Goal: Task Accomplishment & Management: Manage account settings

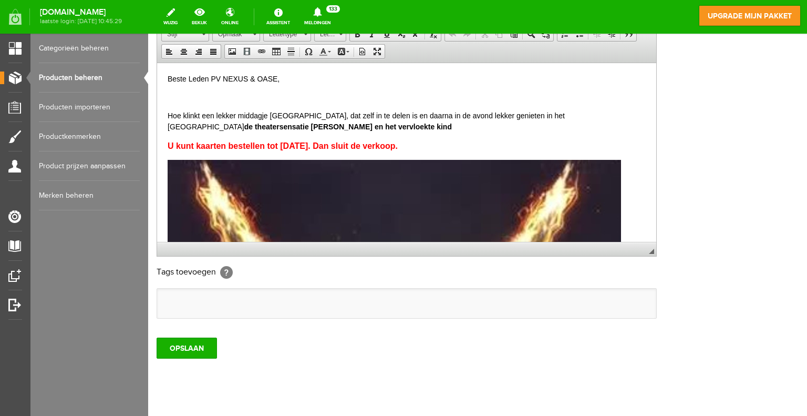
scroll to position [268, 0]
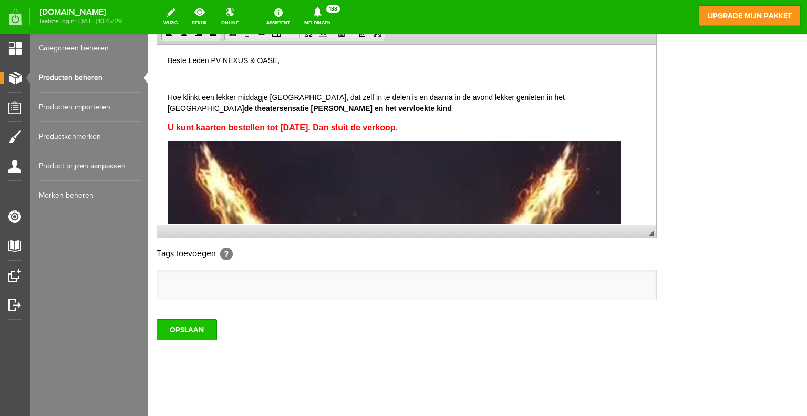
click at [206, 326] on input "OPSLAAN" at bounding box center [187, 329] width 60 height 21
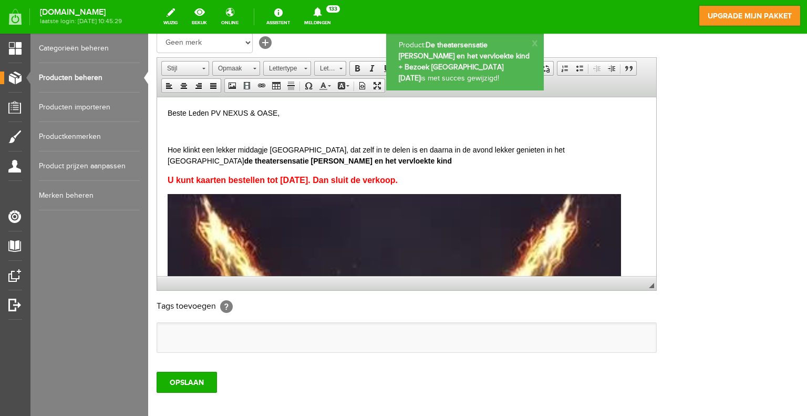
scroll to position [0, 0]
click at [95, 77] on link "Producten beheren" at bounding box center [89, 77] width 101 height 29
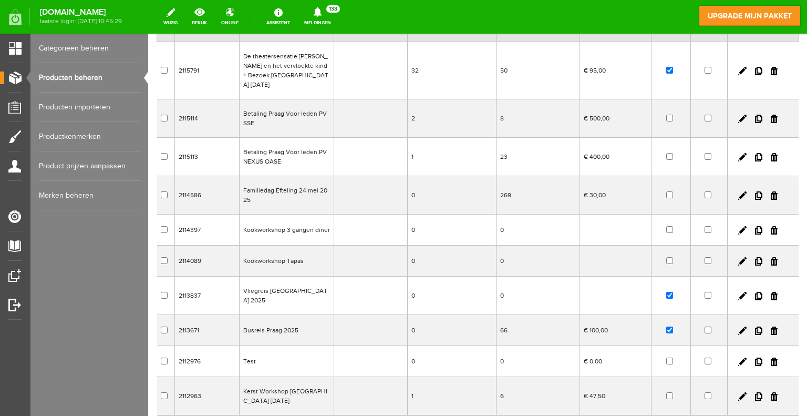
scroll to position [196, 0]
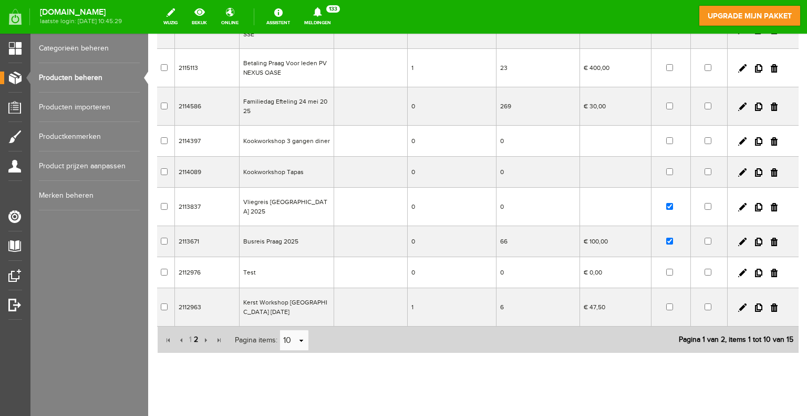
click at [194, 329] on span "2" at bounding box center [196, 339] width 6 height 21
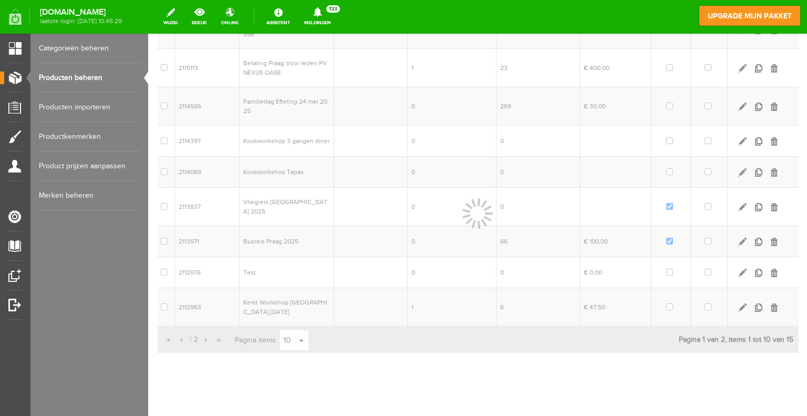
scroll to position [16, 0]
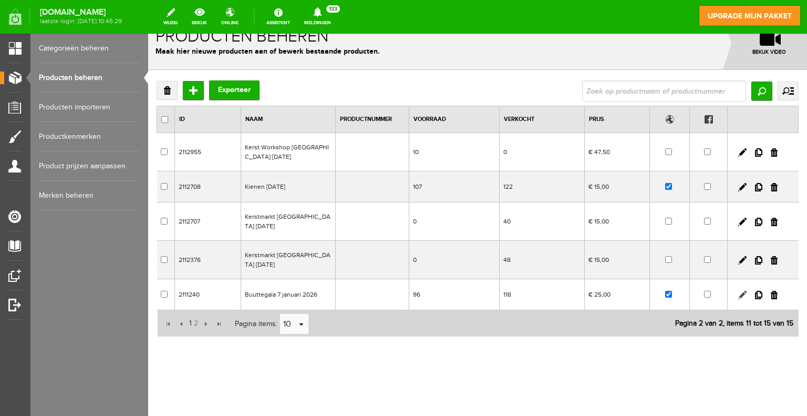
click at [739, 295] on link at bounding box center [743, 295] width 8 height 8
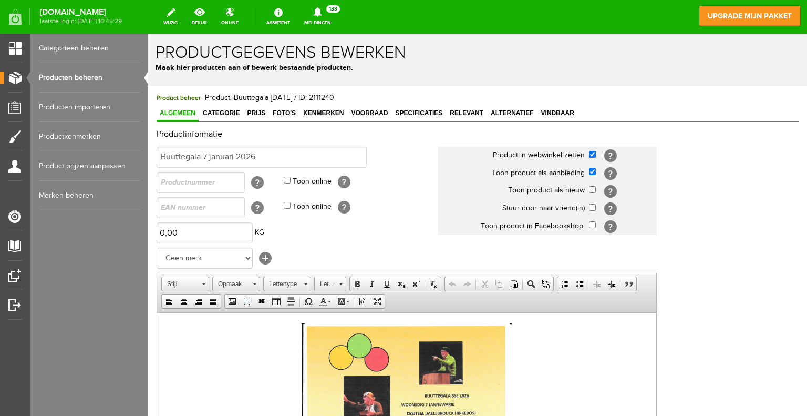
scroll to position [0, 0]
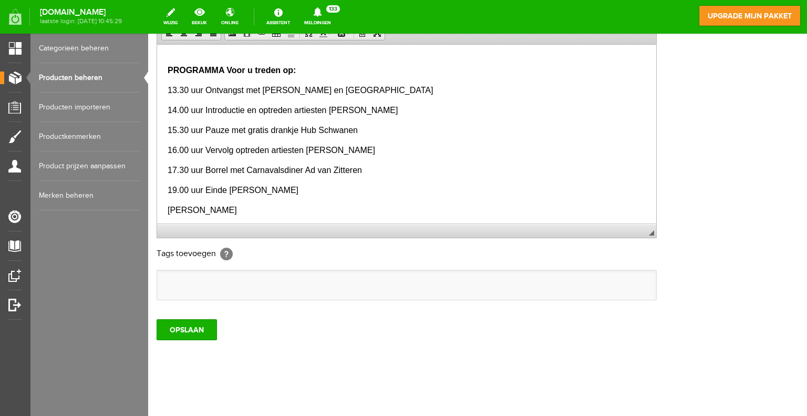
scroll to position [526, 0]
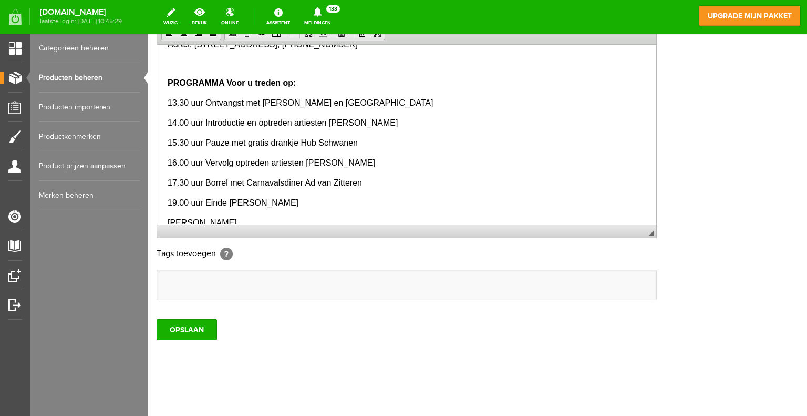
click at [286, 105] on span "13.30 uur Ontvangst met [PERSON_NAME] en [GEOGRAPHIC_DATA]" at bounding box center [300, 102] width 265 height 9
click at [229, 83] on strong "PROGRAMMA Voor u treden op:" at bounding box center [232, 82] width 128 height 9
click at [230, 83] on strong "PROGRAMMA Voor u treden op:" at bounding box center [232, 82] width 128 height 9
click at [226, 82] on strong "PROGRAMMA Voor u treden op:" at bounding box center [232, 82] width 128 height 9
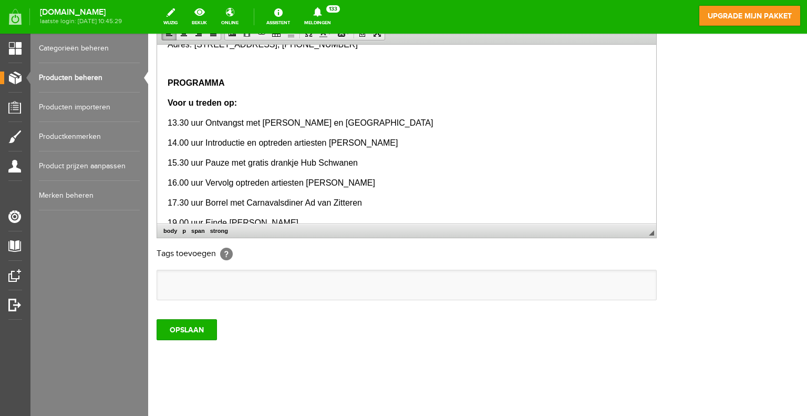
click at [286, 124] on span "13.30 uur Ontvangst met [PERSON_NAME] en [GEOGRAPHIC_DATA]" at bounding box center [300, 122] width 265 height 9
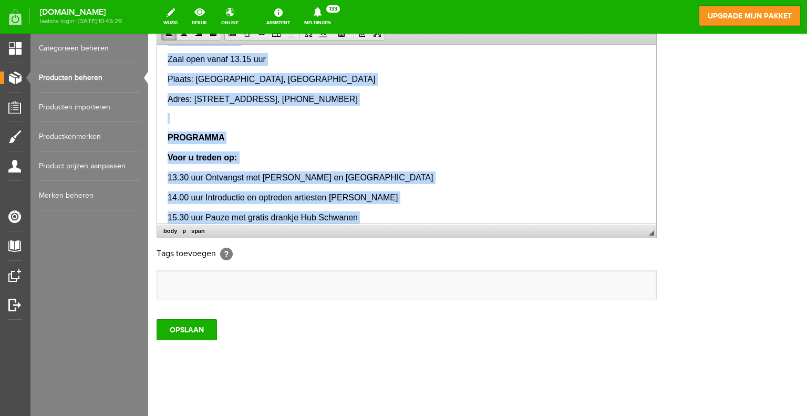
scroll to position [410, 0]
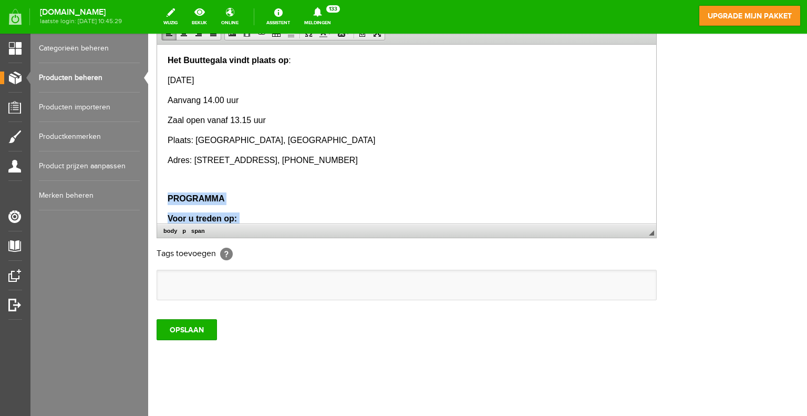
drag, startPoint x: 231, startPoint y: 190, endPoint x: 167, endPoint y: 194, distance: 64.3
click at [167, 194] on html "Stichting Senioren Enexis organiseert dit jaar voor de 1e keer het Buuttegala 2…" at bounding box center [406, 191] width 499 height 1114
drag, startPoint x: 166, startPoint y: 194, endPoint x: 389, endPoint y: 191, distance: 223.9
click at [390, 192] on p at bounding box center [407, 197] width 478 height 11
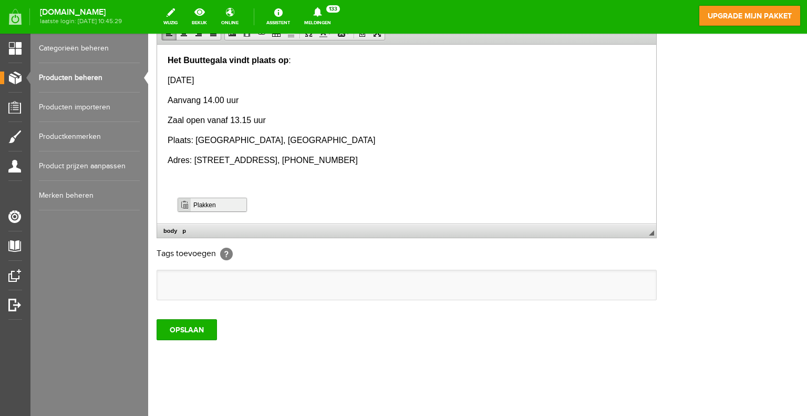
drag, startPoint x: 202, startPoint y: 203, endPoint x: 223, endPoint y: 357, distance: 155.4
click at [202, 203] on span "Plakken" at bounding box center [218, 204] width 56 height 13
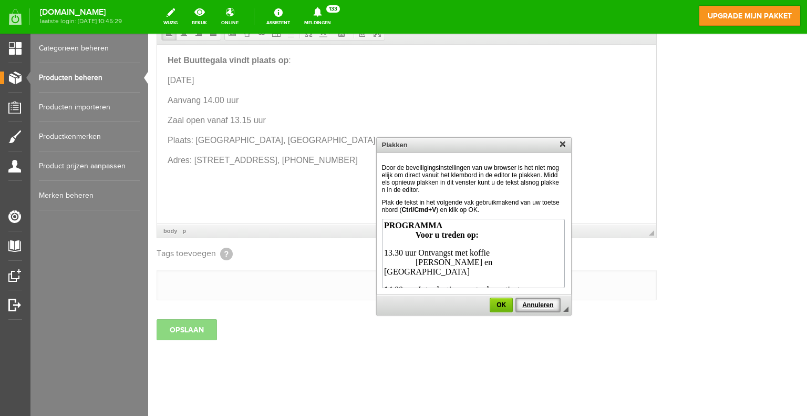
click at [532, 302] on span "Annuleren" at bounding box center [538, 304] width 43 height 7
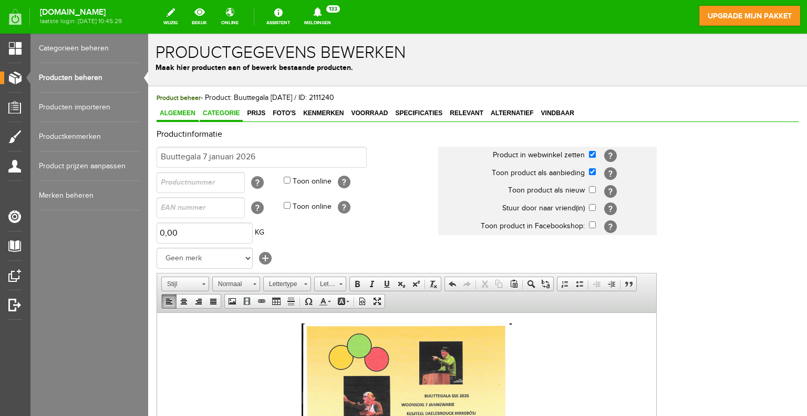
click at [229, 111] on span "Categorie" at bounding box center [221, 112] width 43 height 7
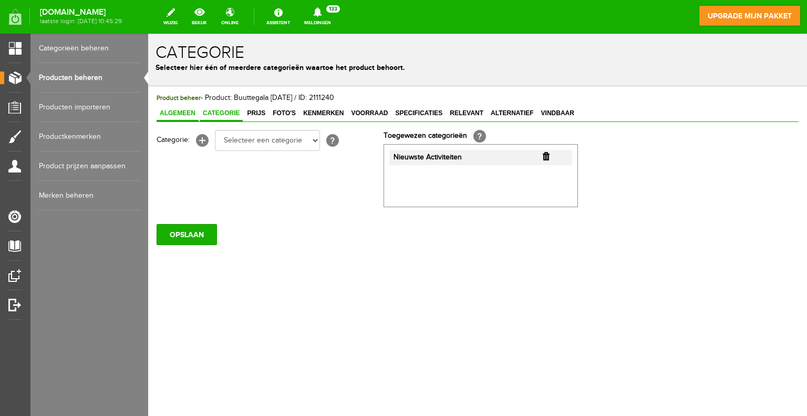
click at [190, 111] on span "Algemeen" at bounding box center [178, 112] width 42 height 7
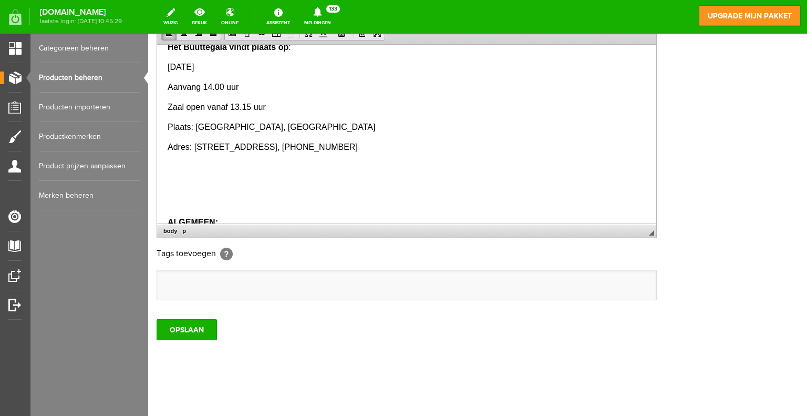
scroll to position [458, 0]
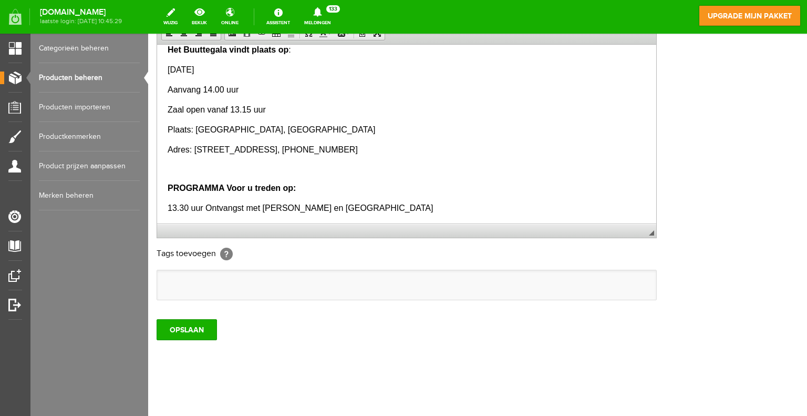
scroll to position [473, 0]
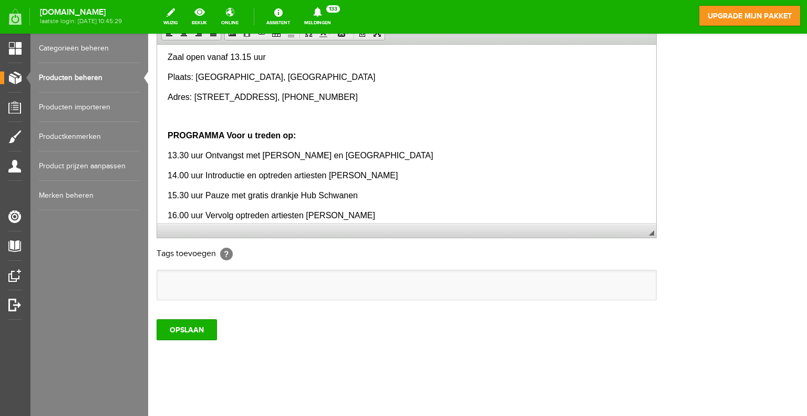
click at [225, 134] on strong "PROGRAMMA Voor u treden op:" at bounding box center [232, 134] width 128 height 9
click at [284, 155] on span "13.30 uur Ontvangst met [PERSON_NAME] en [GEOGRAPHIC_DATA]" at bounding box center [300, 154] width 265 height 9
click at [317, 135] on strong "PROGRAMMA Voor u treden op:" at bounding box center [278, 134] width 220 height 9
click at [336, 151] on span "13.30 uur Ontvangst met koffie Ronald en Carien" at bounding box center [300, 154] width 265 height 9
click at [329, 175] on span "14.00 uur Introductie en optreden artiesten [PERSON_NAME]" at bounding box center [283, 174] width 230 height 9
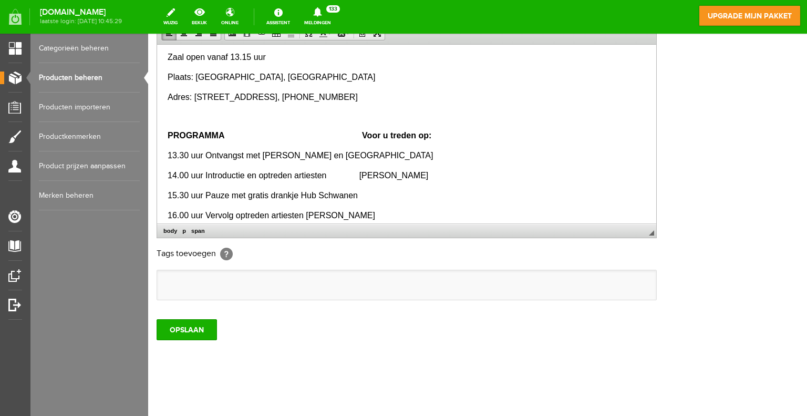
click at [300, 196] on span "15.30 uur Pauze met gratis drankje Hub Schwanen" at bounding box center [263, 194] width 190 height 9
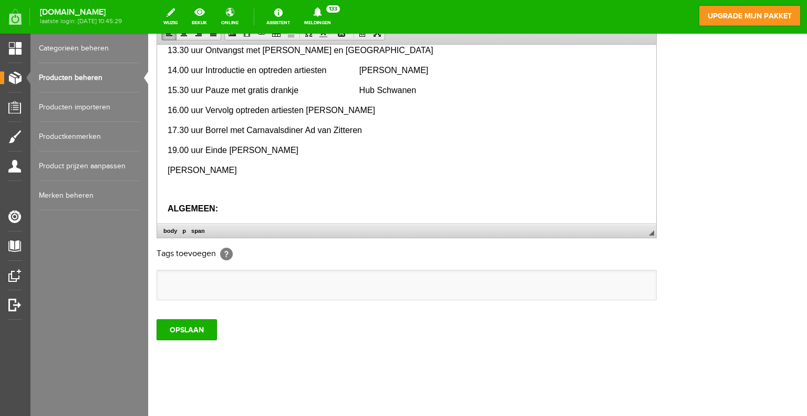
click at [307, 109] on span "16.00 uur Vervolg optreden artiesten [PERSON_NAME]" at bounding box center [272, 109] width 208 height 9
click at [307, 130] on span "17.30 uur Borrel met Carnavalsdiner Ad van Zitteren" at bounding box center [265, 129] width 194 height 9
click at [232, 149] on span "19.00 uur Einde [PERSON_NAME]" at bounding box center [233, 149] width 131 height 9
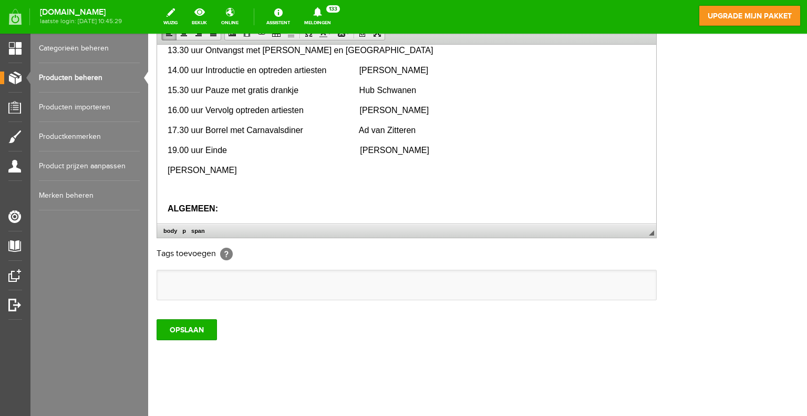
click at [166, 169] on html "Stichting Senioren Enexis organiseert dit jaar voor de 1e keer het Buuttegala 2…" at bounding box center [406, 13] width 499 height 1094
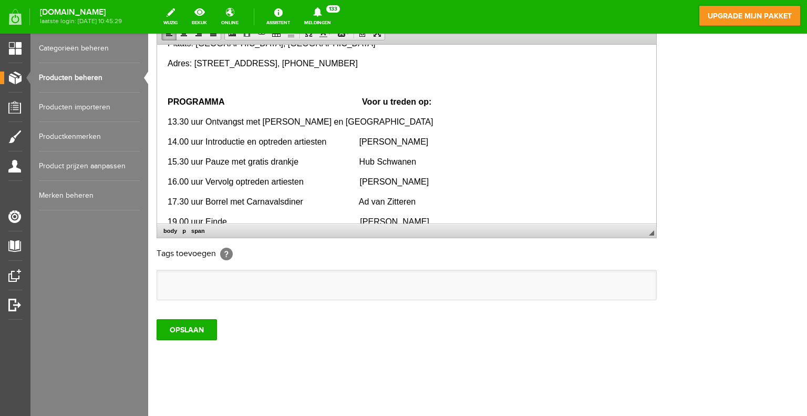
scroll to position [526, 0]
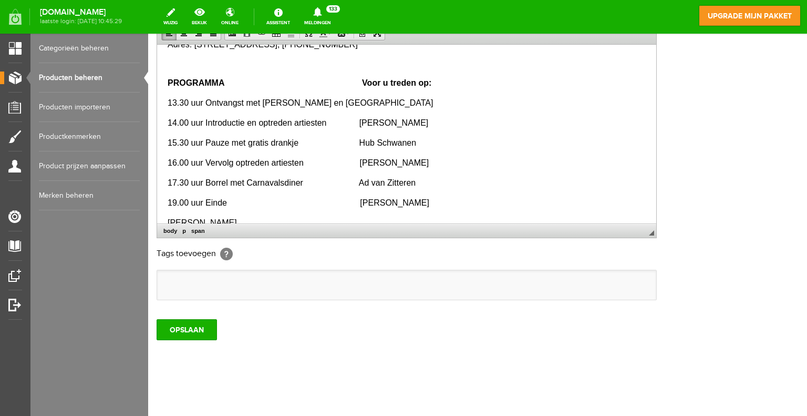
click at [360, 102] on span "13.30 uur Ontvangst met koffie Ronald en Carien" at bounding box center [300, 102] width 265 height 9
click at [360, 122] on span "14.00 uur Introductie en optreden artiesten Peter Dols" at bounding box center [298, 122] width 261 height 9
click at [358, 140] on span "15.30 uur Pauze met gratis drankje Hub Schwanen" at bounding box center [292, 142] width 249 height 9
click at [358, 160] on span "16.00 uur Vervolg optreden artiesten Fer Kousen" at bounding box center [298, 162] width 261 height 9
click at [357, 178] on span "17.30 uur Borrel met Carnavalsdiner Ad van Zitteren" at bounding box center [292, 182] width 248 height 9
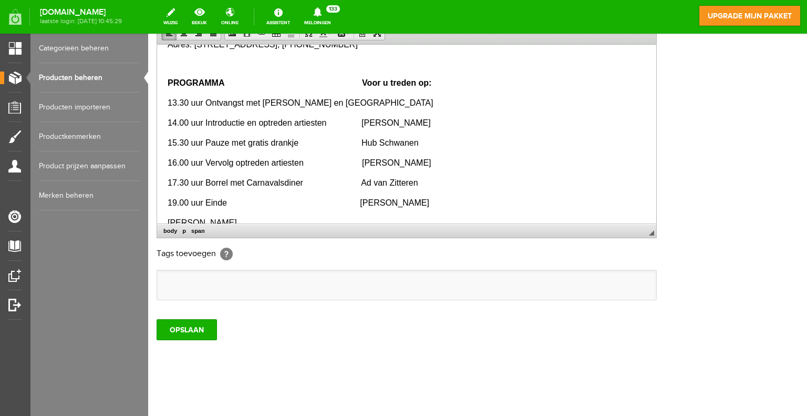
click at [358, 204] on span "19.00 uur Einde Helga Cornelissen" at bounding box center [299, 202] width 262 height 9
click at [197, 329] on input "OPSLAAN" at bounding box center [187, 329] width 60 height 21
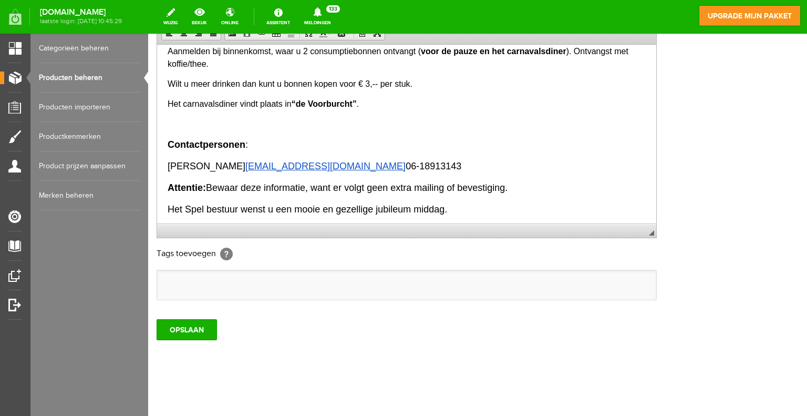
scroll to position [915, 0]
